Goal: Book appointment/travel/reservation

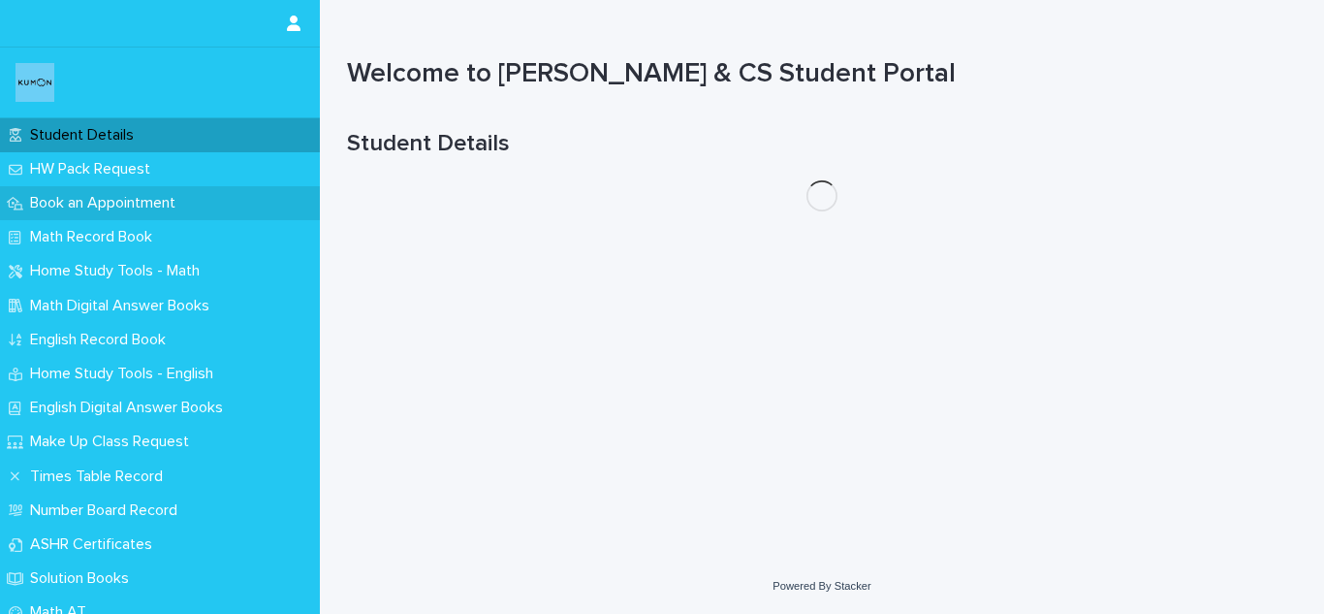
click at [233, 197] on div "Book an Appointment" at bounding box center [160, 203] width 320 height 34
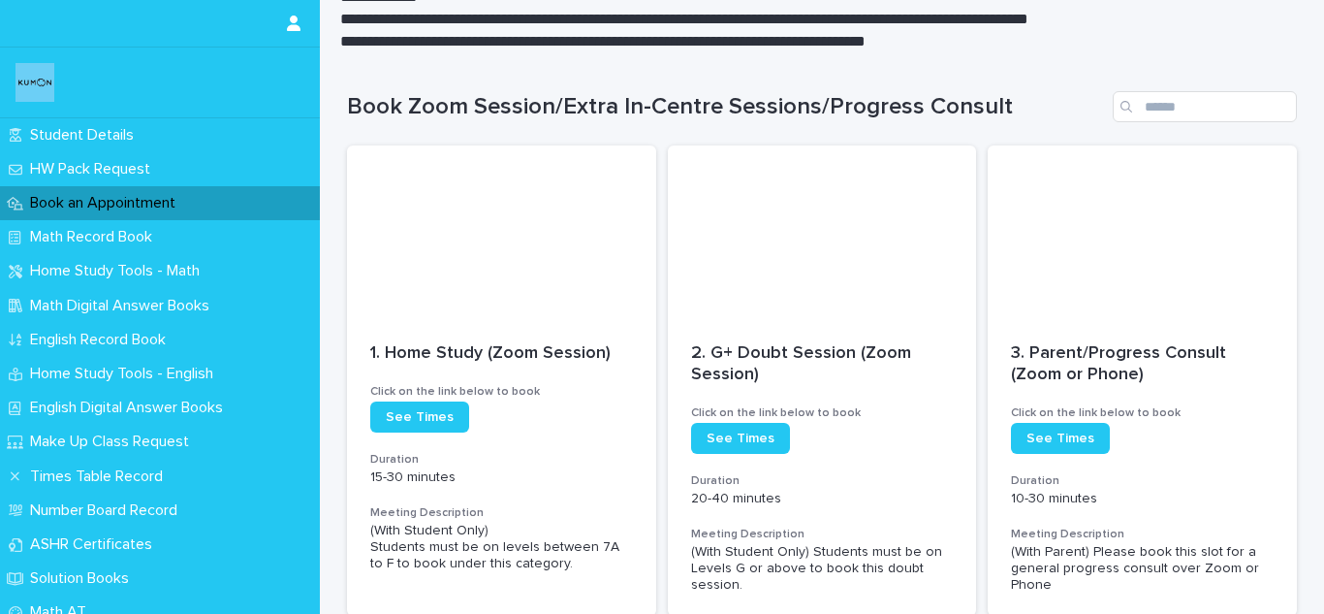
scroll to position [140, 0]
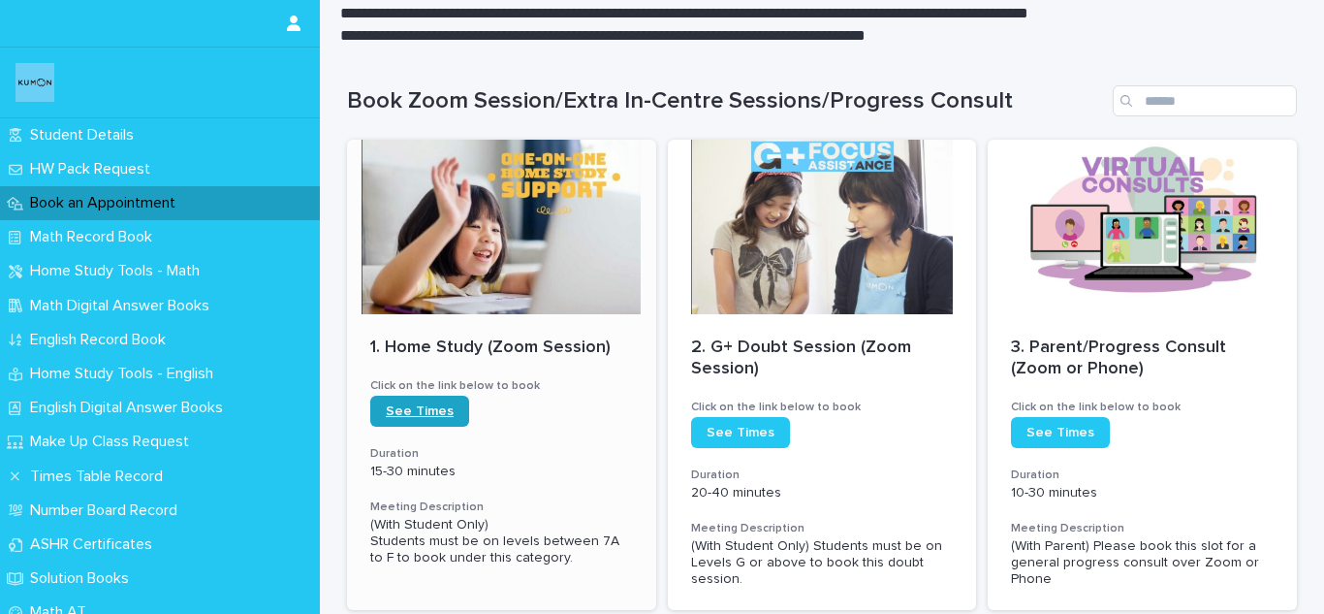
click at [437, 411] on span "See Times" at bounding box center [420, 411] width 68 height 14
